Goal: Information Seeking & Learning: Check status

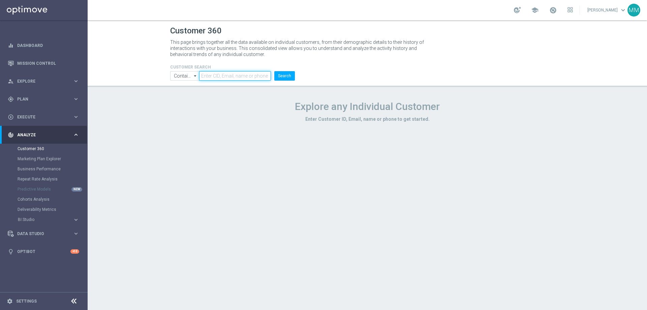
click at [224, 78] on input "text" at bounding box center [235, 75] width 72 height 9
paste input "1516133"
type input "1516133"
click at [297, 78] on div "CUSTOMER SEARCH Contains Contains arrow_drop_down Show Selected 0 of NaN Contai…" at bounding box center [232, 70] width 135 height 22
click at [286, 75] on button "Search" at bounding box center [284, 75] width 21 height 9
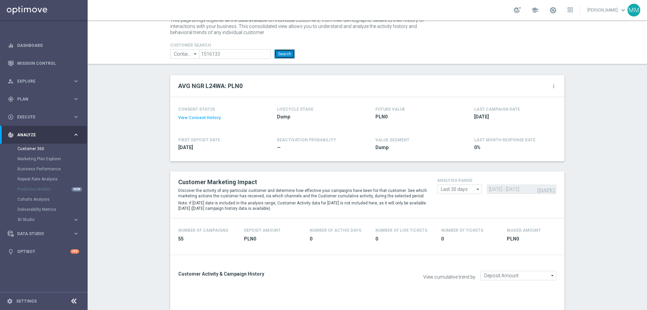
scroll to position [34, 0]
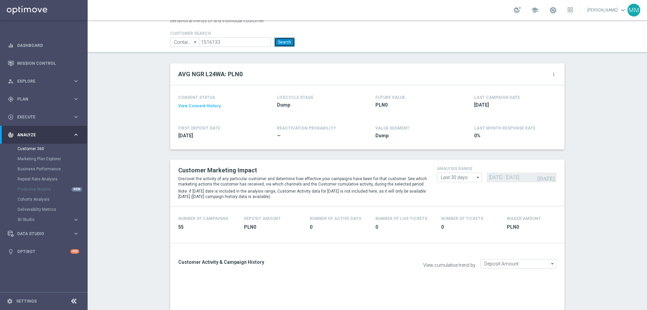
click at [285, 41] on button "Search" at bounding box center [284, 41] width 21 height 9
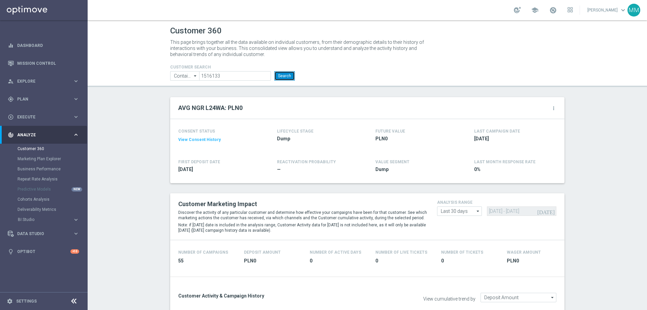
click at [283, 74] on button "Search" at bounding box center [284, 75] width 21 height 9
